Goal: Task Accomplishment & Management: Manage account settings

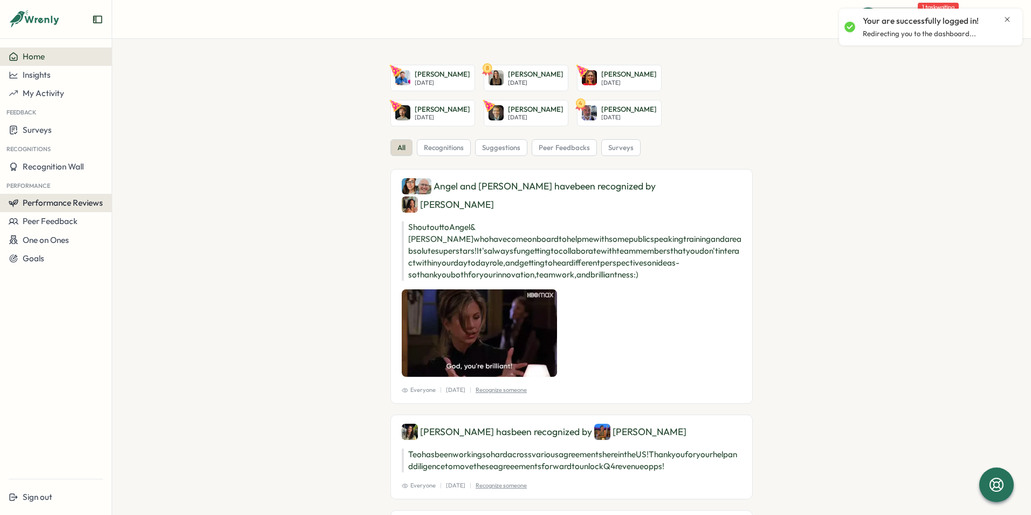
drag, startPoint x: 67, startPoint y: 201, endPoint x: 80, endPoint y: 200, distance: 13.5
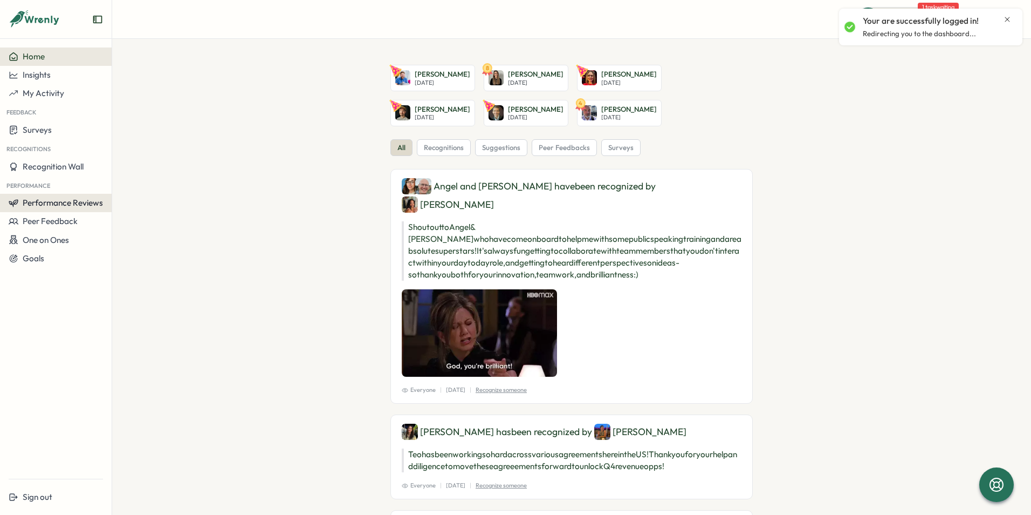
click at [67, 201] on span "Performance Reviews" at bounding box center [63, 202] width 80 height 10
click at [147, 188] on div "Reviews" at bounding box center [129, 192] width 39 height 20
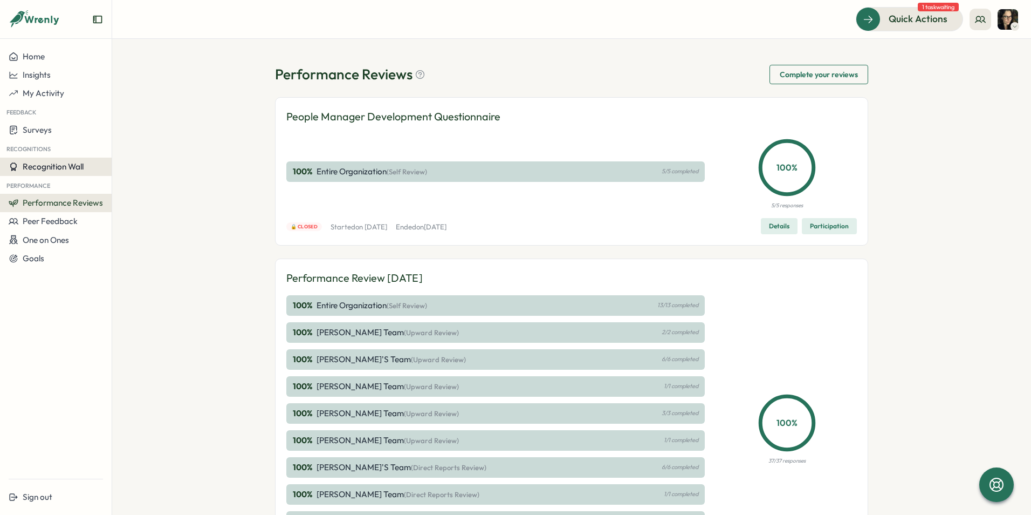
click at [62, 170] on span "Recognition Wall" at bounding box center [53, 166] width 61 height 10
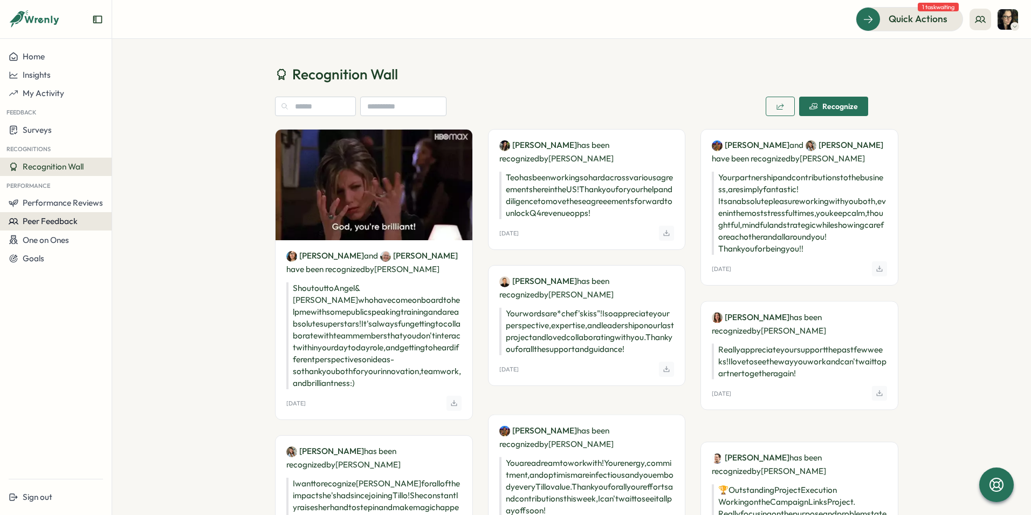
click at [53, 229] on button "Peer Feedback" at bounding box center [56, 221] width 112 height 18
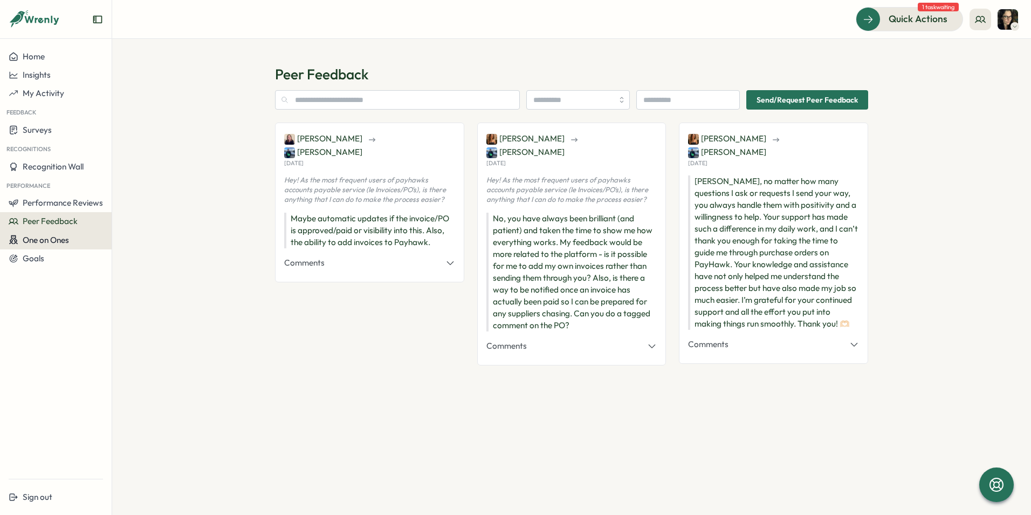
click at [54, 244] on span "One on Ones" at bounding box center [46, 240] width 46 height 10
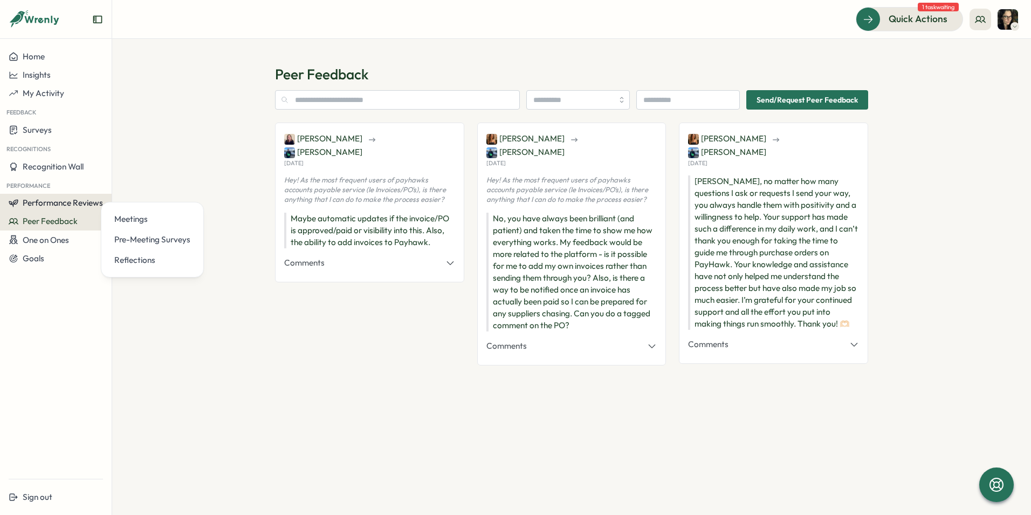
click at [53, 203] on span "Performance Reviews" at bounding box center [63, 202] width 80 height 10
click at [112, 197] on div "Reviews" at bounding box center [129, 192] width 39 height 20
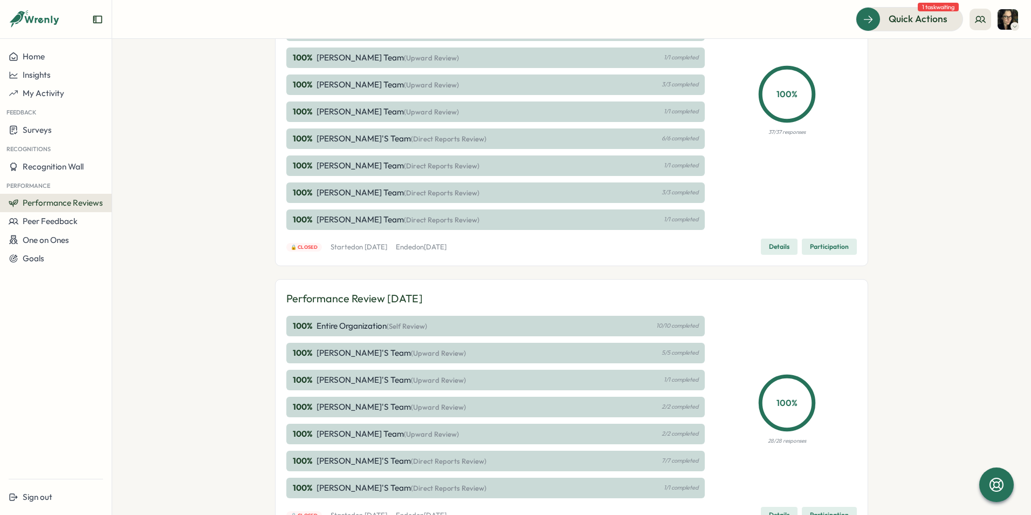
scroll to position [387, 0]
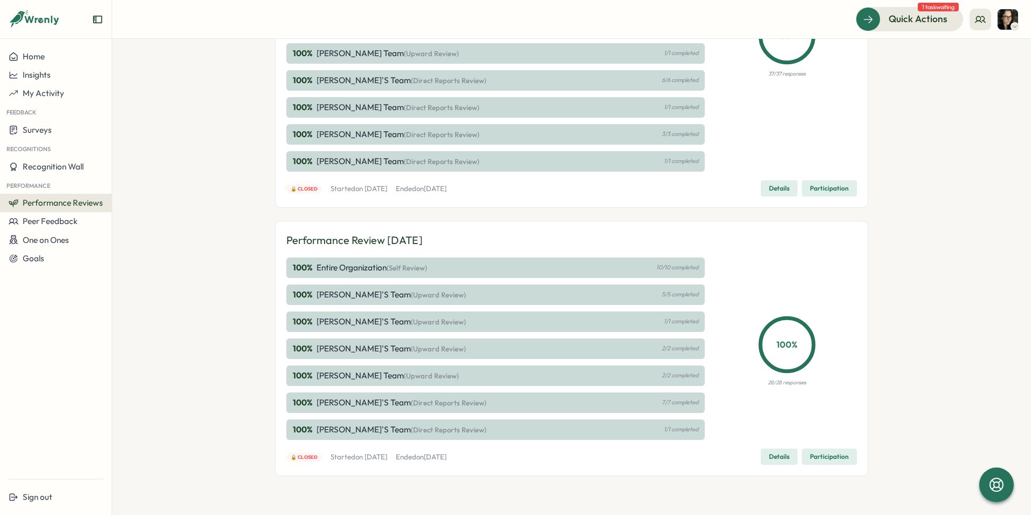
click at [346, 317] on p "[PERSON_NAME]'s Team (Upward Review)" at bounding box center [391, 322] width 149 height 12
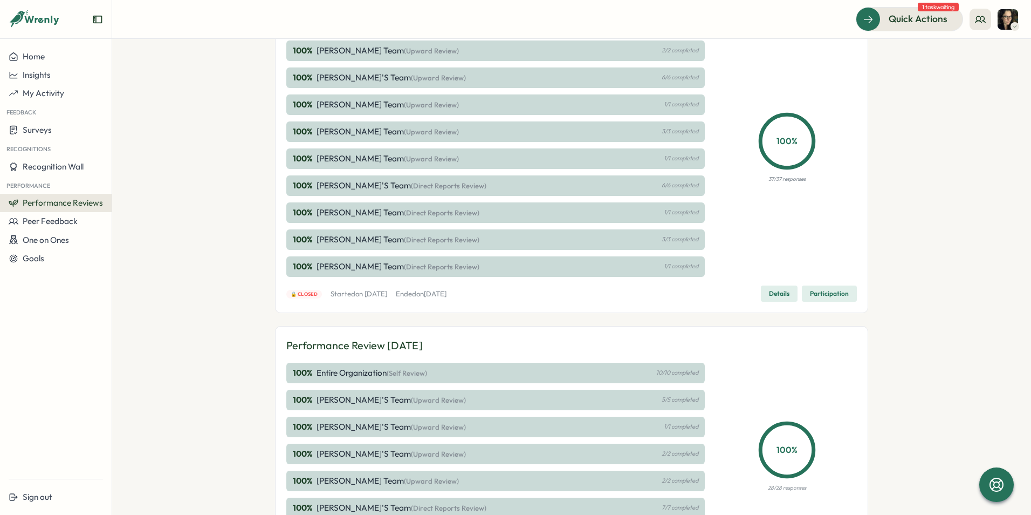
scroll to position [324, 0]
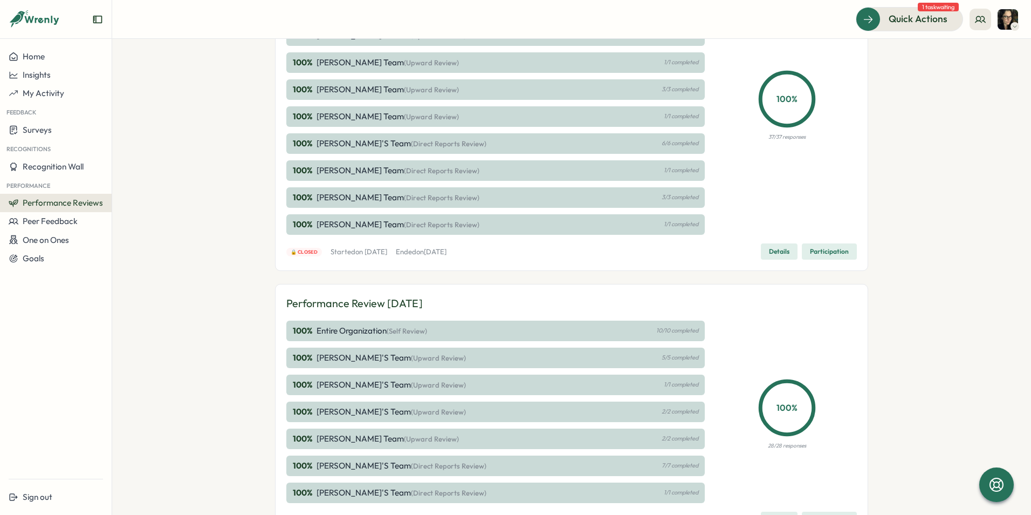
click at [678, 410] on p "2/2 completed" at bounding box center [680, 411] width 37 height 7
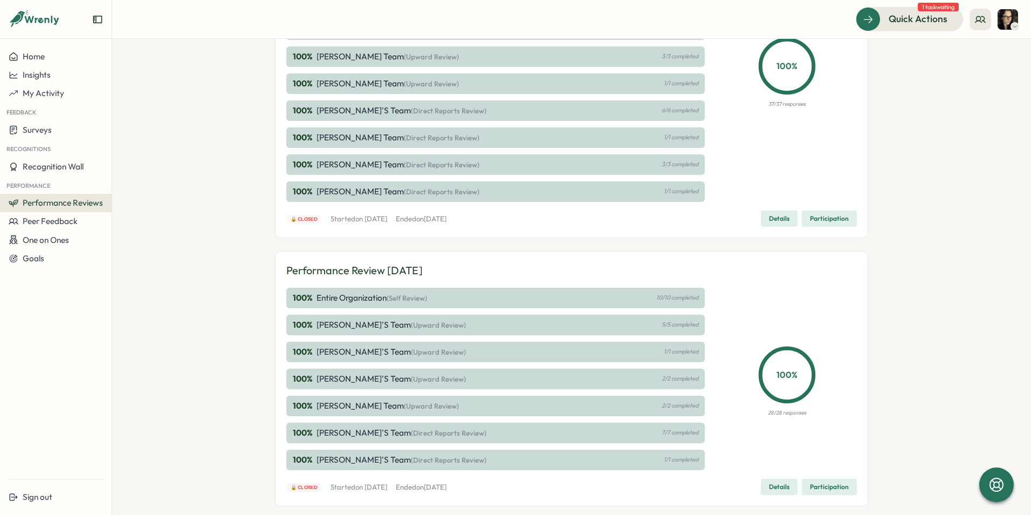
scroll to position [387, 0]
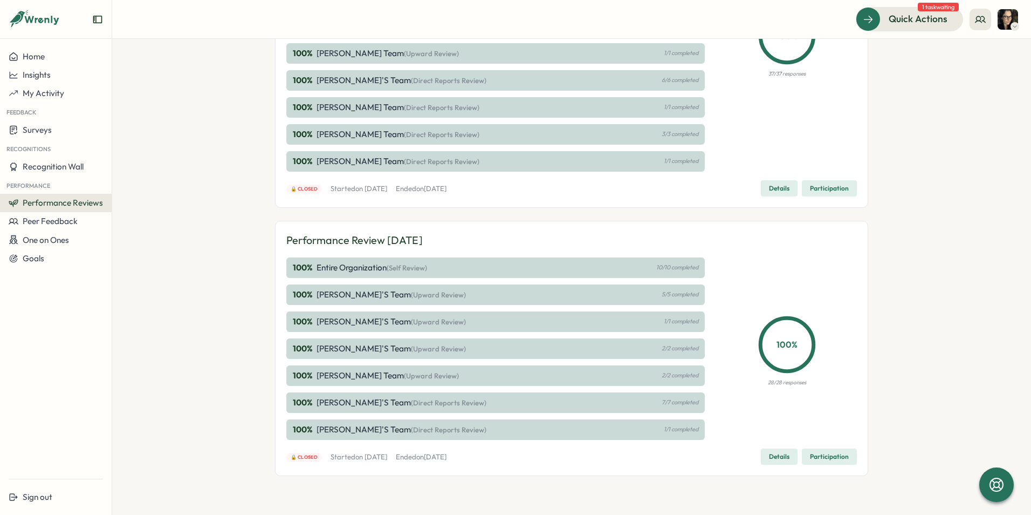
click at [777, 457] on span "Details" at bounding box center [779, 456] width 20 height 15
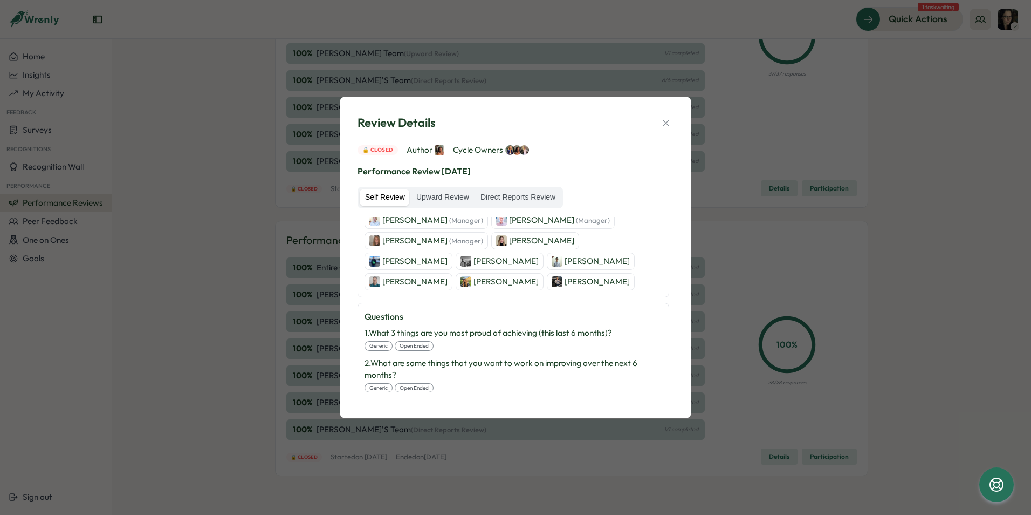
scroll to position [162, 0]
